Goal: Task Accomplishment & Management: Use online tool/utility

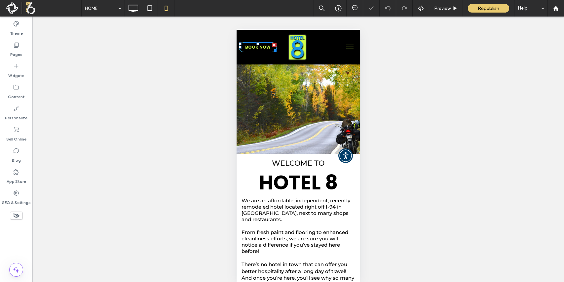
click at [264, 47] on span "BOOK NOW" at bounding box center [257, 47] width 25 height 6
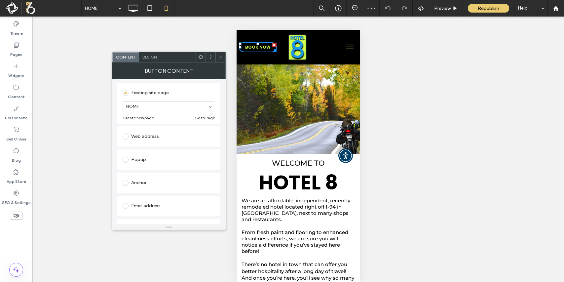
scroll to position [99, 0]
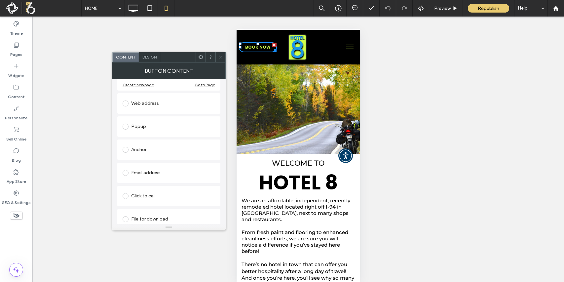
click at [146, 102] on div "Web address" at bounding box center [168, 103] width 92 height 11
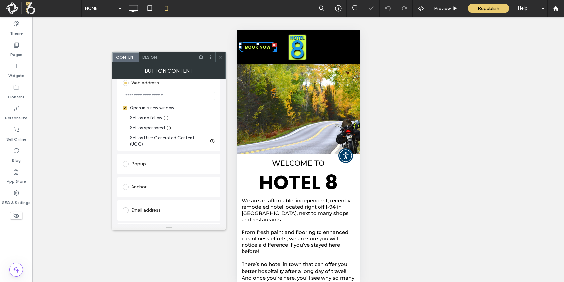
scroll to position [85, 0]
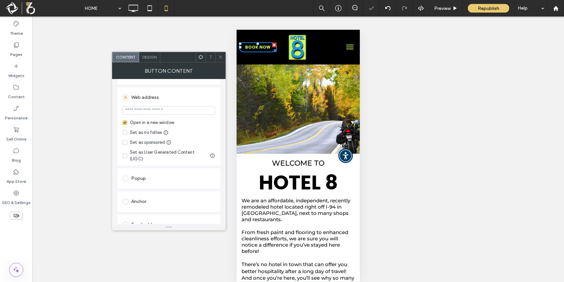
click at [155, 123] on div "Open in a new window" at bounding box center [152, 122] width 44 height 7
click at [159, 111] on input "url" at bounding box center [168, 110] width 92 height 9
paste input "**********"
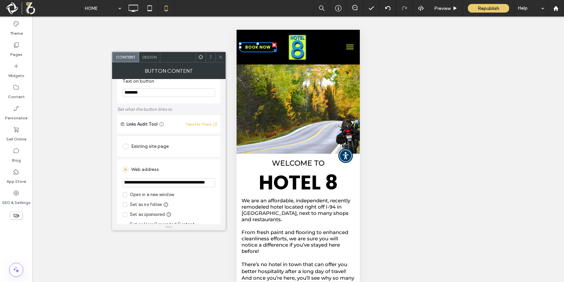
scroll to position [0, 0]
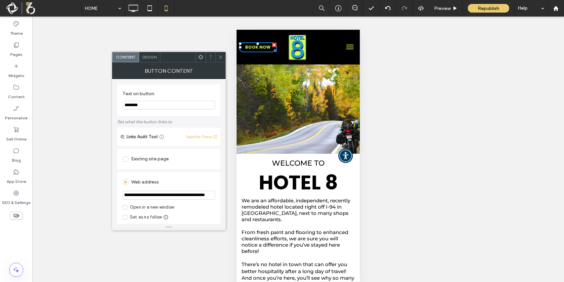
type input "**********"
click at [219, 56] on icon at bounding box center [220, 56] width 5 height 5
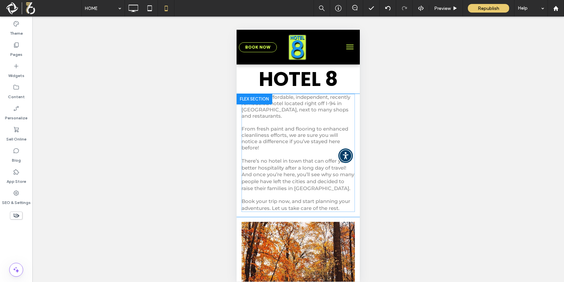
scroll to position [198, 0]
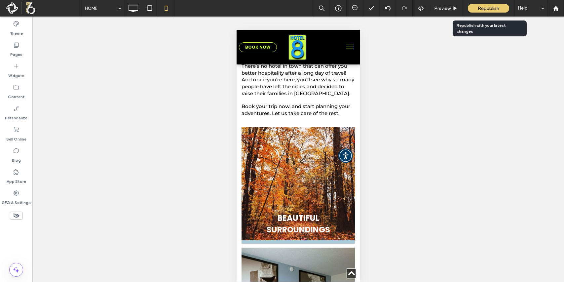
click at [481, 6] on span "Republish" at bounding box center [487, 9] width 21 height 6
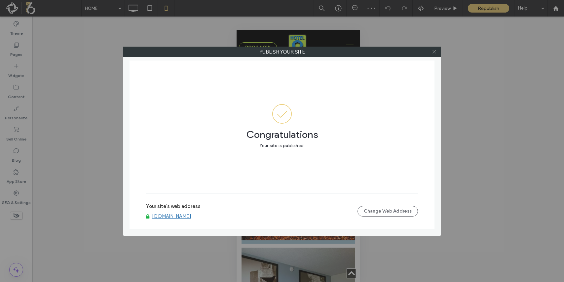
click at [433, 52] on use at bounding box center [433, 51] width 3 height 3
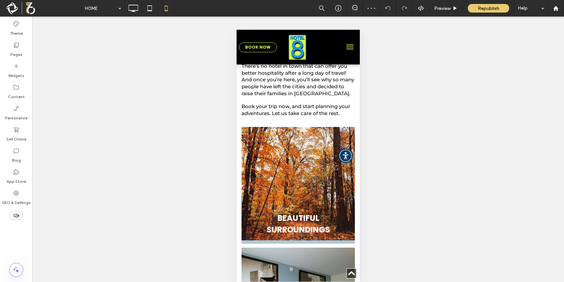
click at [346, 44] on button "menu" at bounding box center [349, 46] width 13 height 13
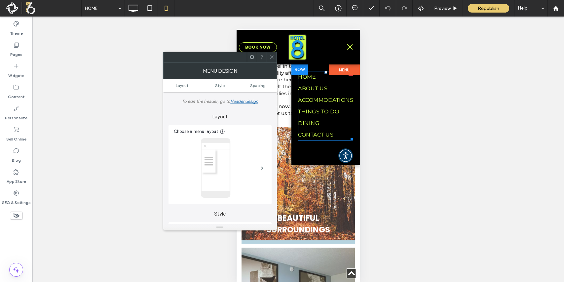
click at [320, 99] on span "ACCOMMODATIONS" at bounding box center [325, 100] width 55 height 6
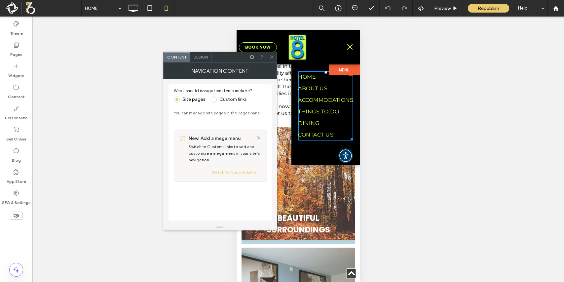
click at [270, 58] on icon at bounding box center [271, 56] width 5 height 5
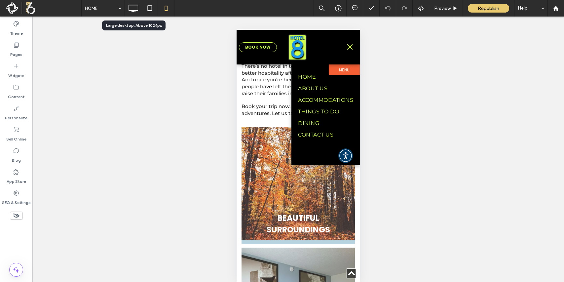
click at [132, 8] on icon at bounding box center [132, 8] width 13 height 13
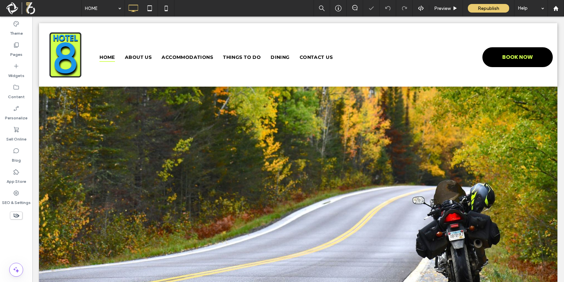
scroll to position [0, 0]
